Goal: Transaction & Acquisition: Purchase product/service

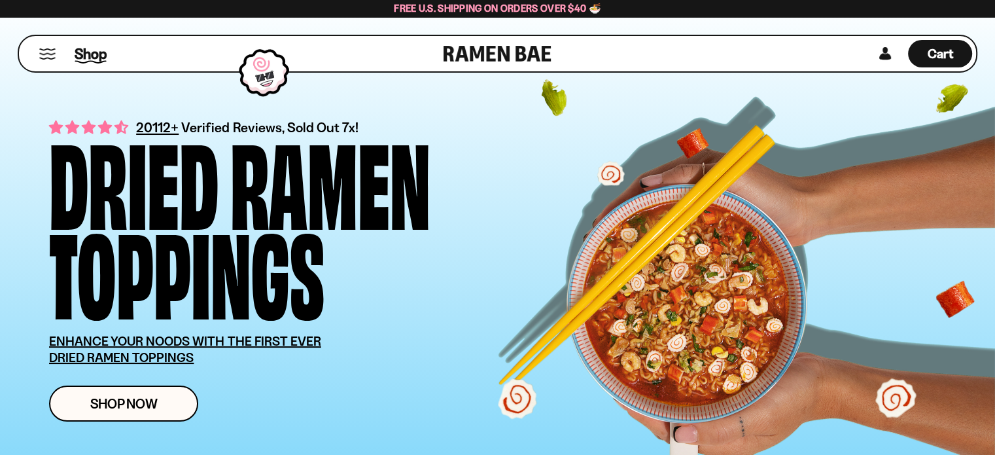
click at [82, 56] on span "Shop" at bounding box center [91, 54] width 32 height 20
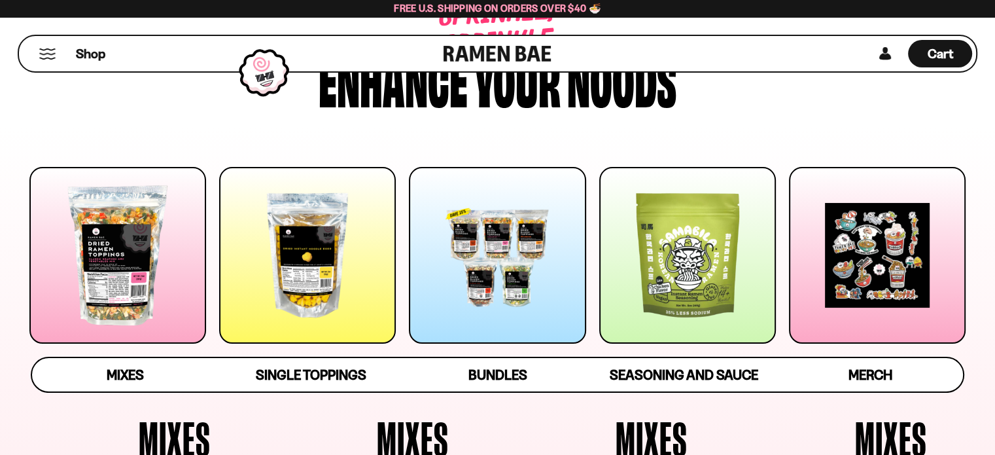
scroll to position [131, 0]
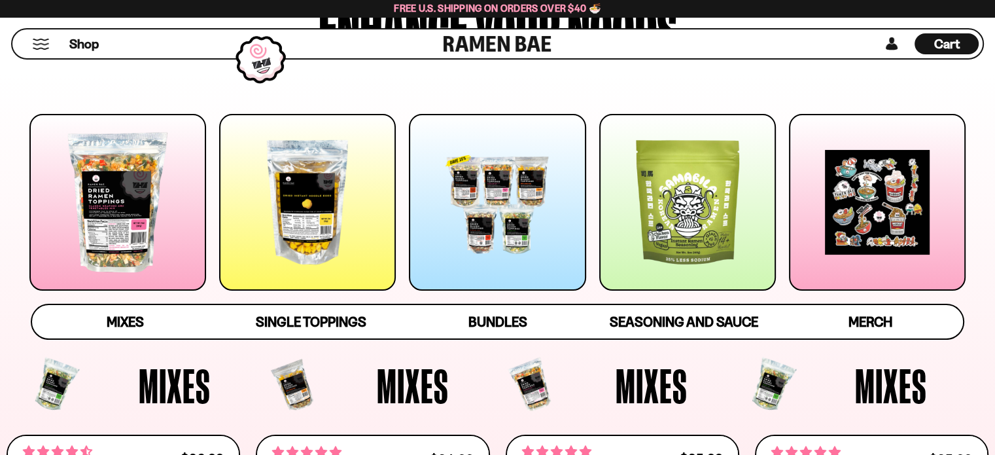
click at [493, 190] on div at bounding box center [497, 202] width 177 height 177
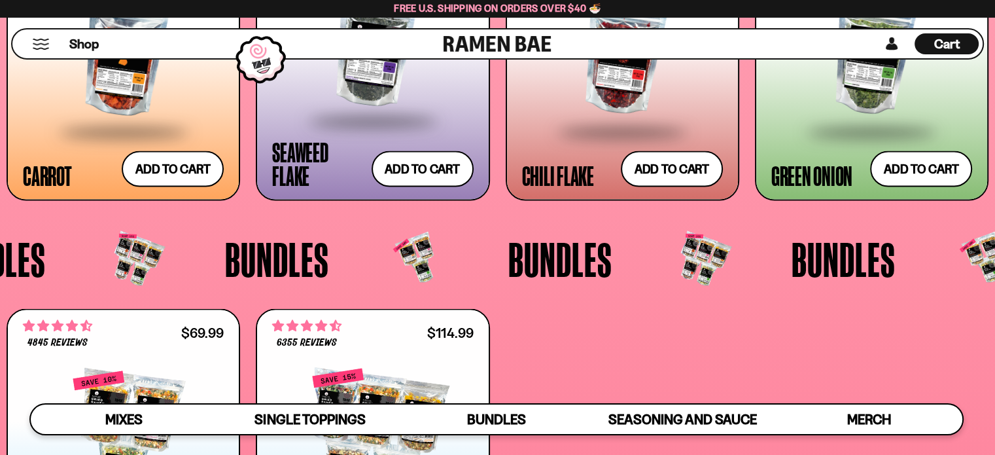
scroll to position [2792, 0]
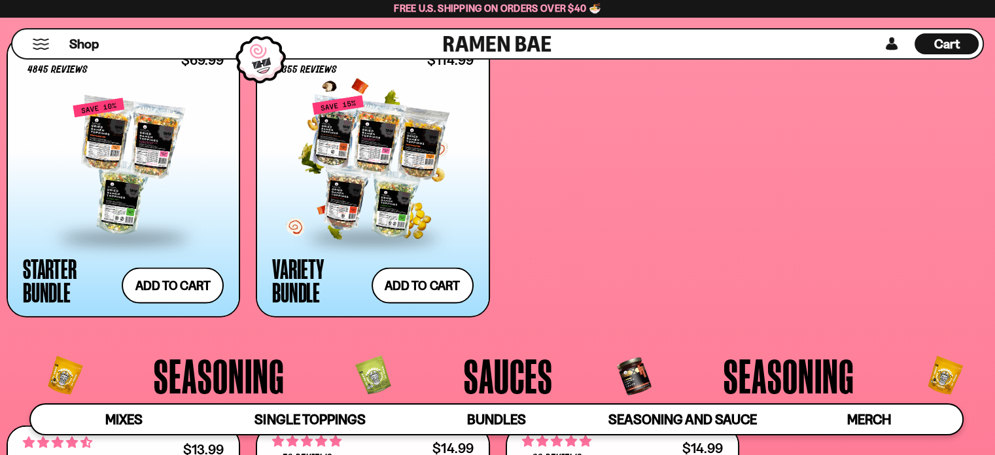
click at [348, 152] on div at bounding box center [372, 166] width 201 height 139
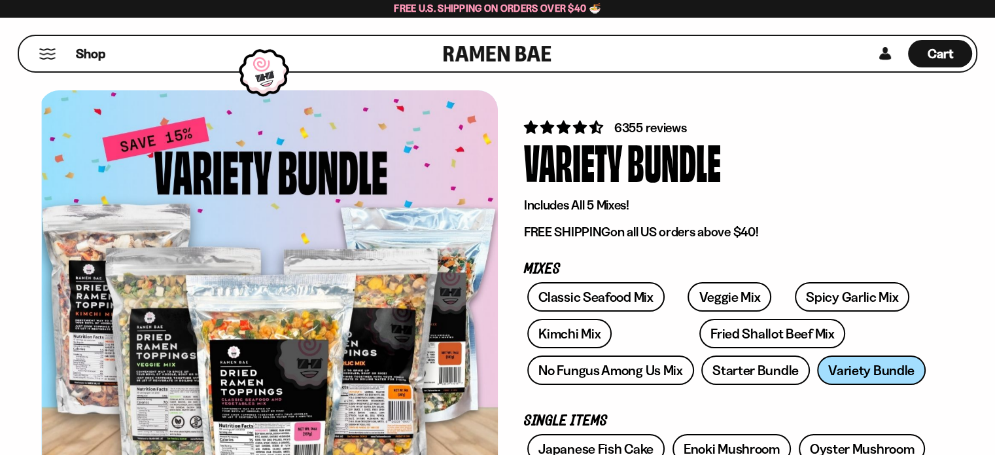
click at [345, 178] on div at bounding box center [271, 313] width 459 height 447
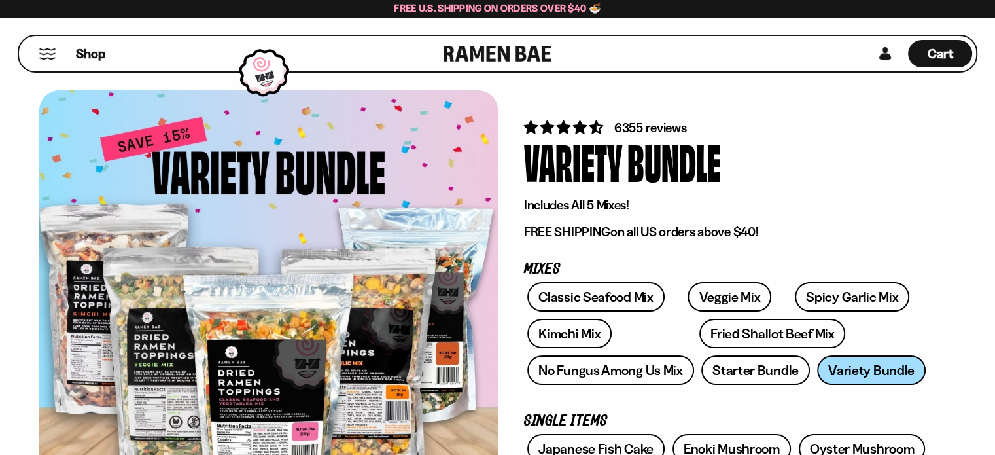
click at [247, 360] on div at bounding box center [268, 313] width 459 height 447
click at [247, 371] on div at bounding box center [268, 313] width 459 height 447
click at [247, 379] on div at bounding box center [268, 313] width 459 height 447
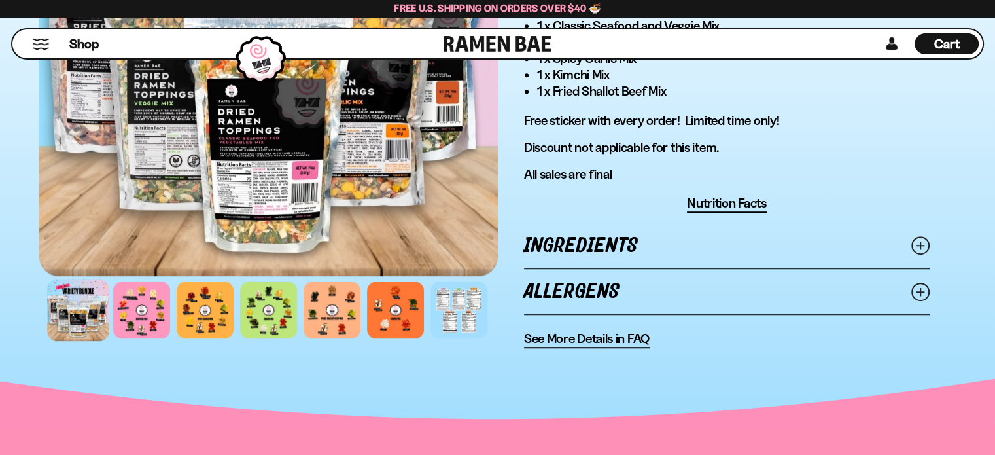
scroll to position [785, 0]
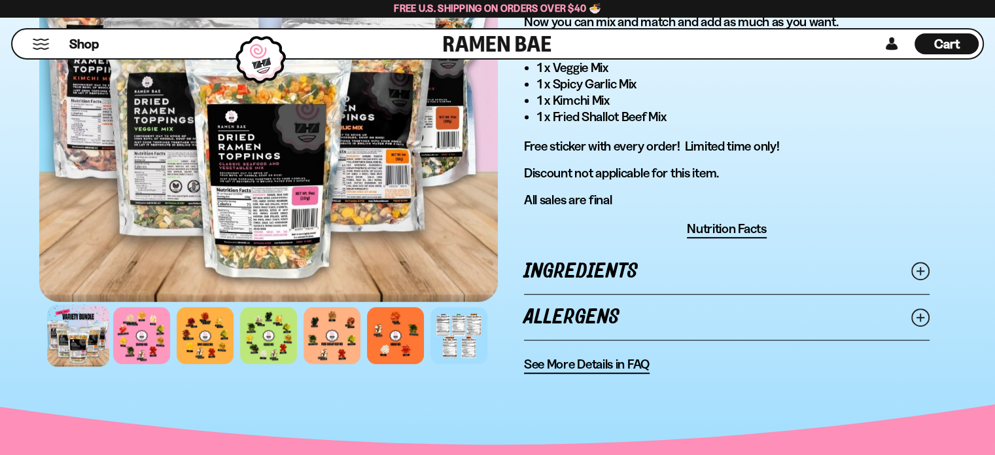
click at [84, 339] on div at bounding box center [78, 335] width 62 height 62
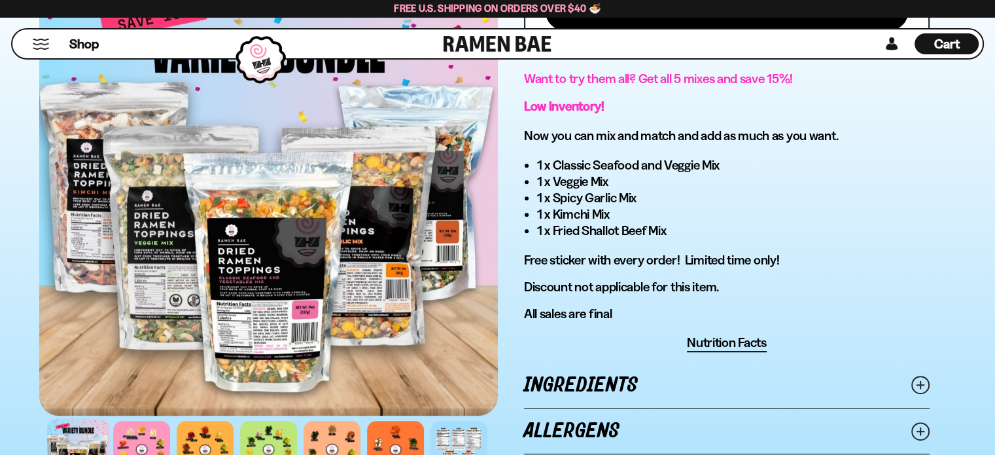
scroll to position [654, 0]
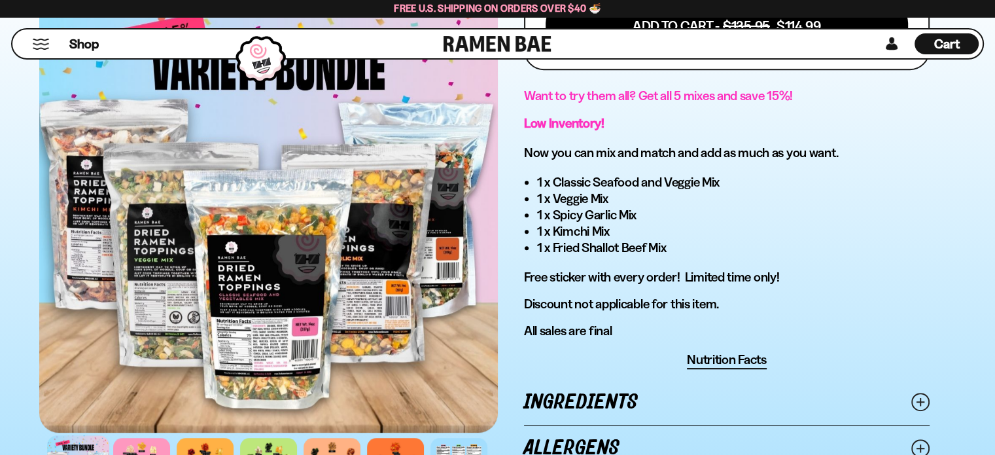
click at [457, 157] on div at bounding box center [268, 209] width 459 height 447
